Goal: Information Seeking & Learning: Compare options

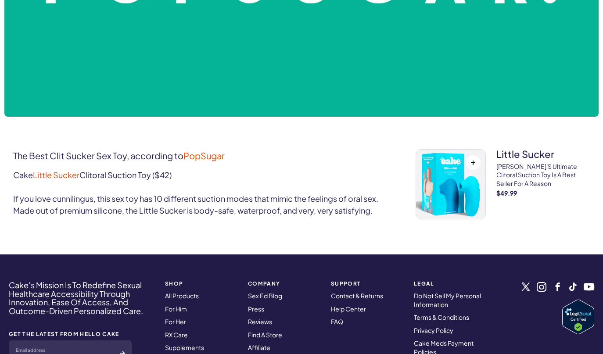
scroll to position [314, 0]
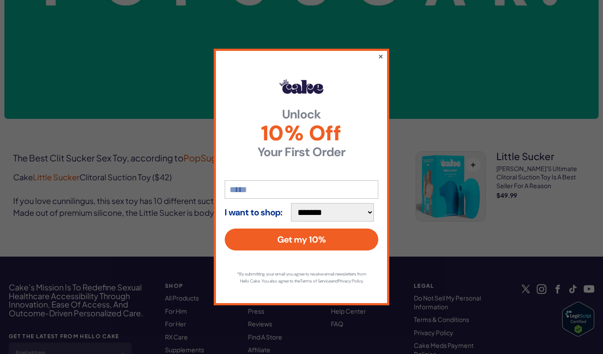
click at [380, 53] on button "×" at bounding box center [381, 56] width 6 height 11
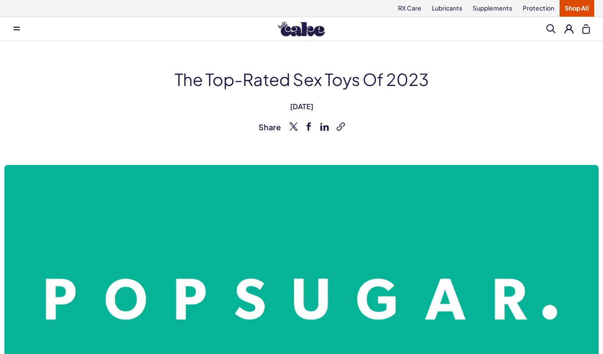
click at [585, 8] on link "Shop All" at bounding box center [577, 8] width 35 height 17
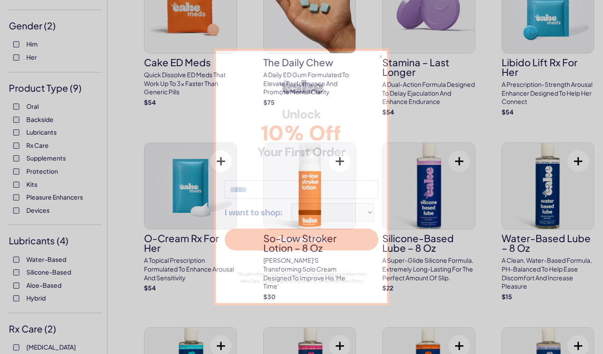
scroll to position [147, 0]
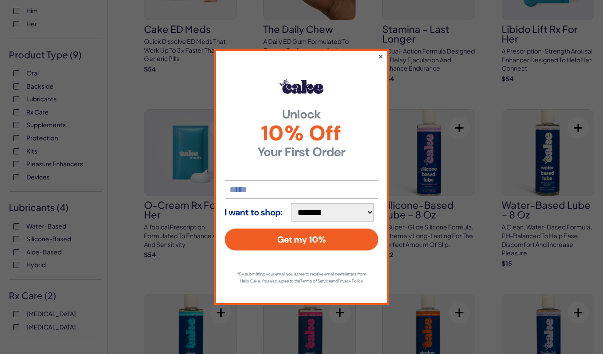
click at [380, 53] on button "×" at bounding box center [381, 56] width 6 height 11
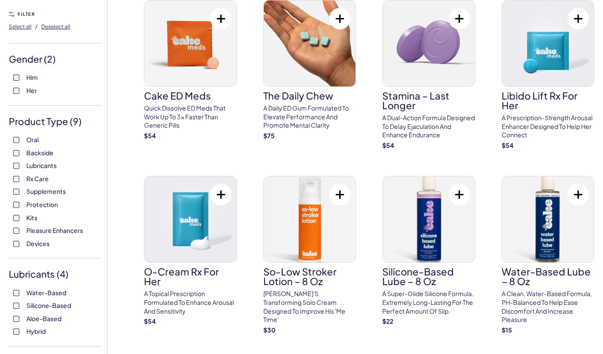
scroll to position [0, 0]
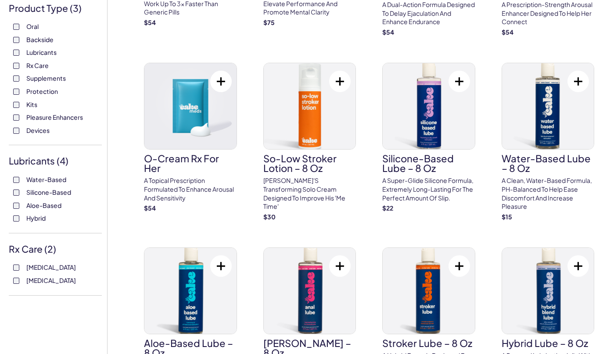
scroll to position [206, 0]
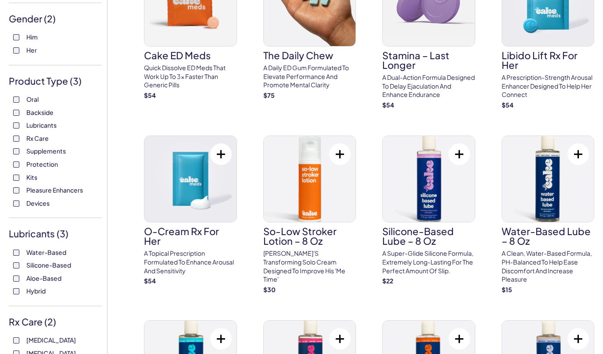
scroll to position [207, 0]
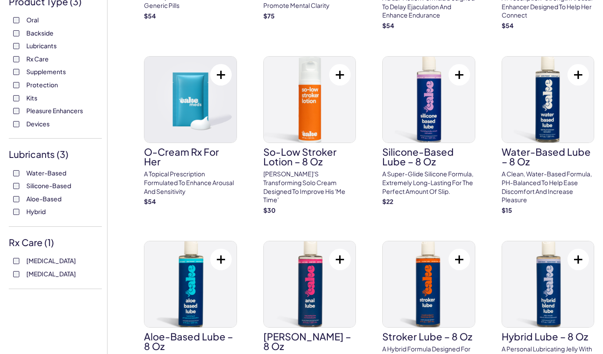
scroll to position [213, 0]
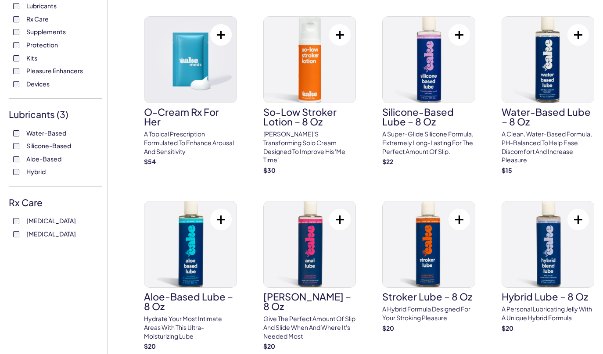
scroll to position [246, 0]
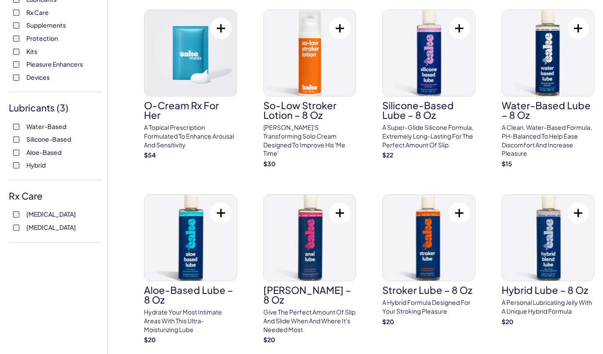
click at [15, 144] on label "Silicone-Based" at bounding box center [55, 139] width 84 height 9
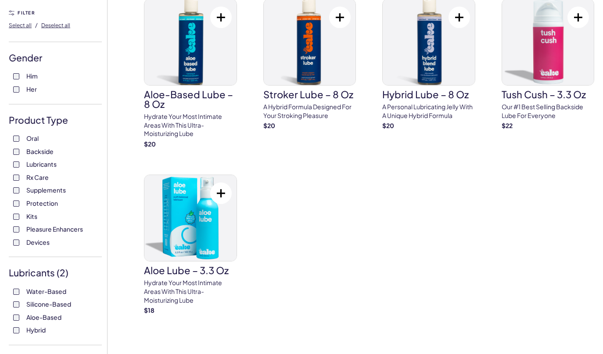
scroll to position [185, 0]
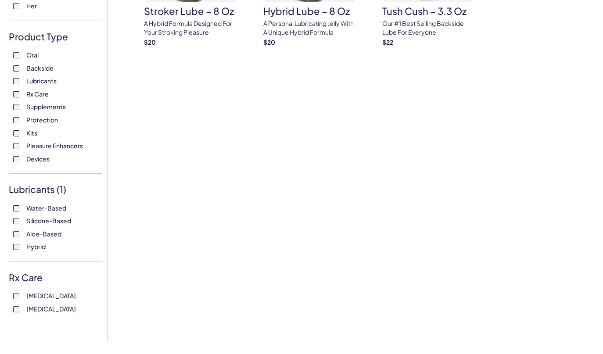
scroll to position [180, 0]
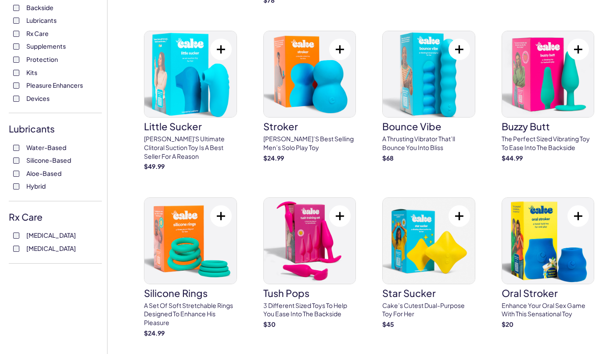
scroll to position [205, 0]
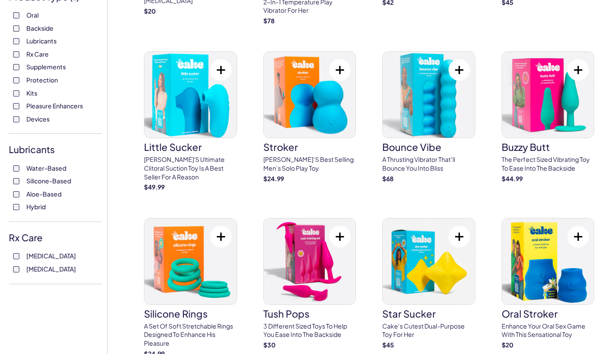
click at [68, 108] on span "Pleasure Enhancers" at bounding box center [54, 105] width 57 height 11
